Goal: Task Accomplishment & Management: Manage account settings

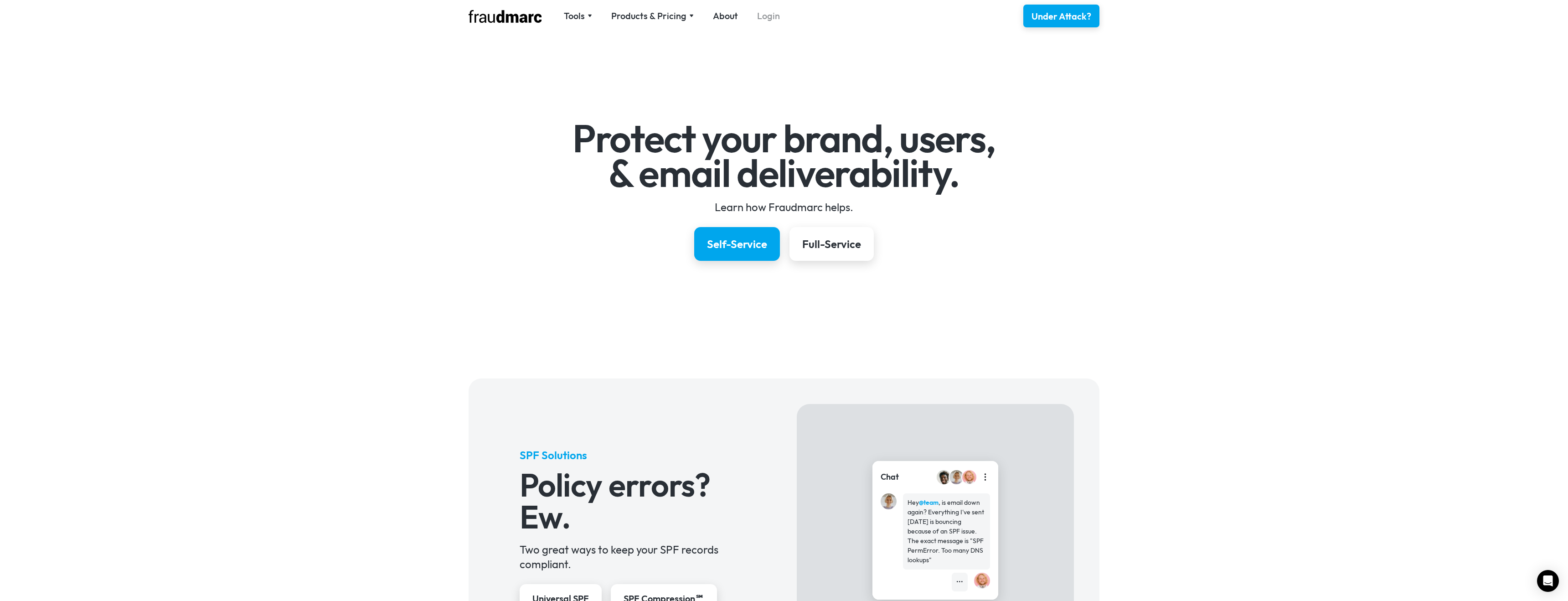
click at [773, 20] on link "Login" at bounding box center [768, 16] width 23 height 13
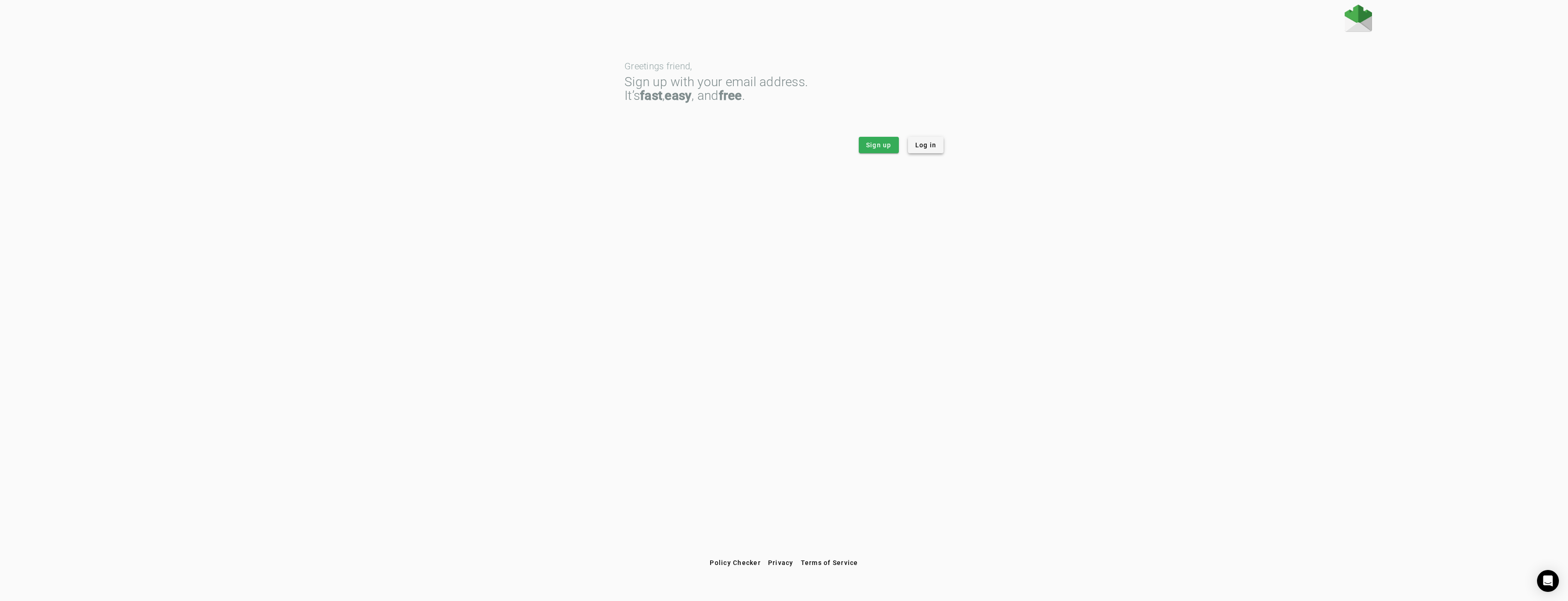
click at [933, 142] on span "Log in" at bounding box center [926, 145] width 21 height 9
